Goal: Task Accomplishment & Management: Use online tool/utility

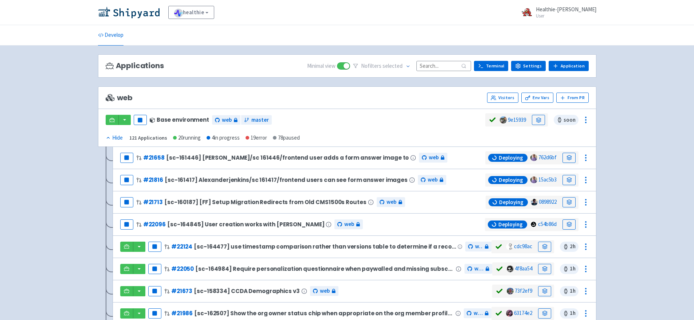
click at [437, 65] on input at bounding box center [444, 66] width 55 height 10
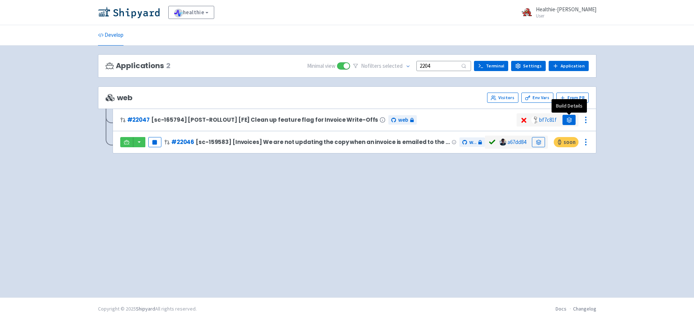
type input "2204"
click at [570, 119] on icon at bounding box center [569, 119] width 5 height 2
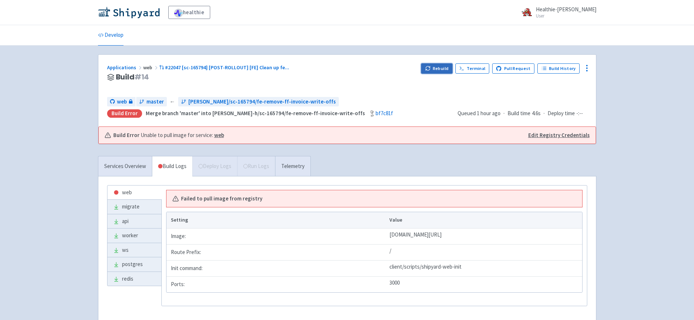
click at [442, 68] on button "Rebuild" at bounding box center [436, 68] width 31 height 10
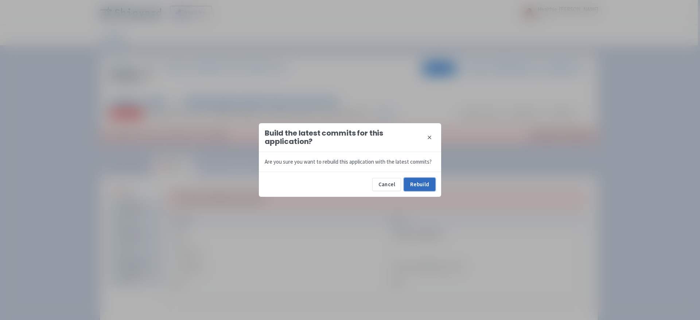
click at [418, 181] on button "Rebuild" at bounding box center [419, 184] width 31 height 13
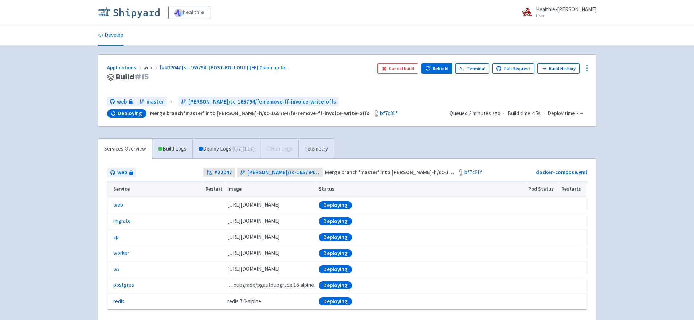
click at [135, 16] on img at bounding box center [129, 13] width 62 height 12
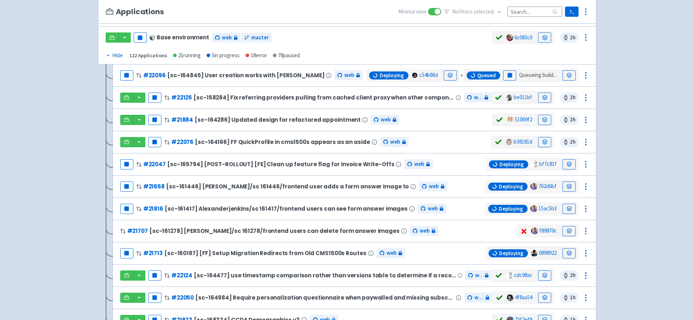
scroll to position [86, 0]
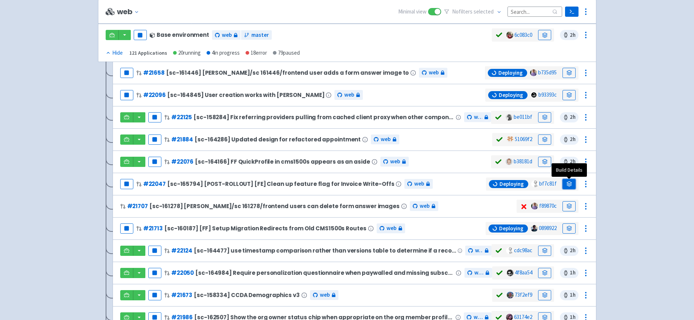
click at [569, 183] on icon at bounding box center [569, 183] width 5 height 5
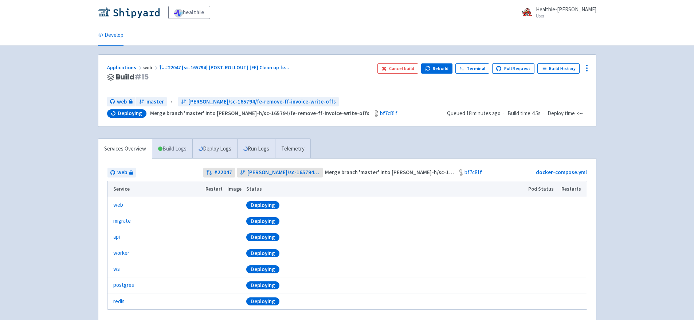
click at [168, 145] on link "Build Logs" at bounding box center [172, 149] width 40 height 20
